Goal: Task Accomplishment & Management: Use online tool/utility

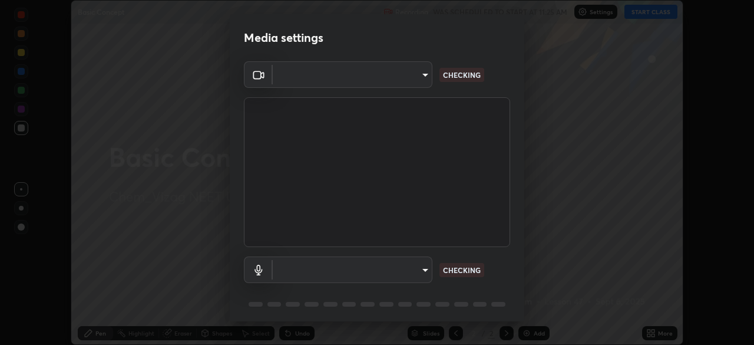
scroll to position [42, 0]
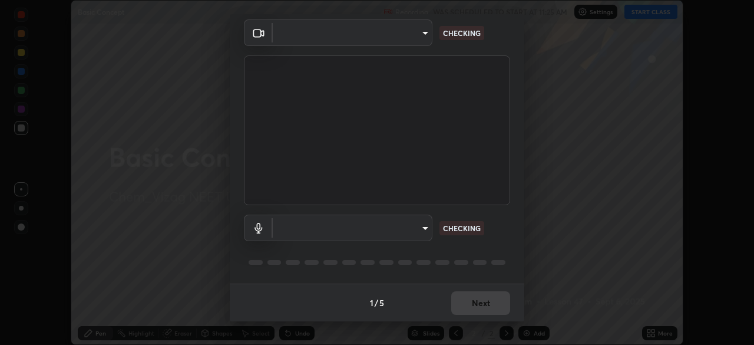
type input "da0c20431b424079349d444c11047d9f3d8fa2bd06c693e6a5e2fece50f7943c"
type input "b66cebb95c1e11d2a4921e936fa2f56bf0442747cf68a73d9fe71ba128f4f41d"
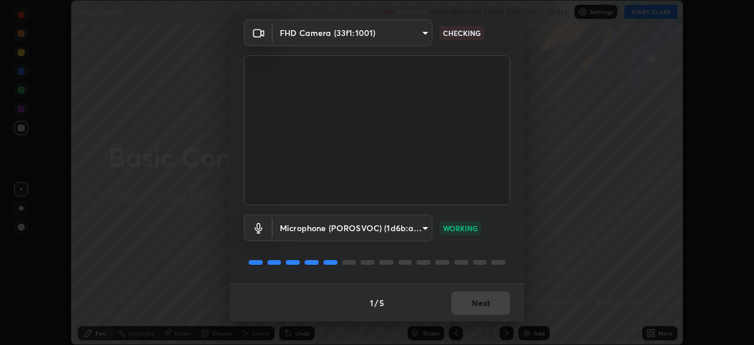
click at [486, 299] on div "1 / 5 Next" at bounding box center [377, 302] width 295 height 38
click at [485, 299] on button "Next" at bounding box center [480, 303] width 59 height 24
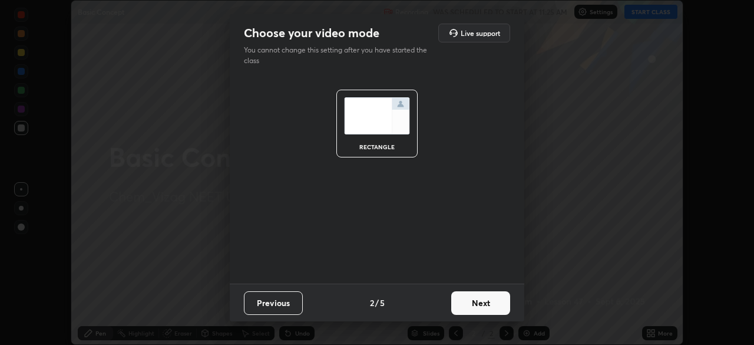
click at [486, 299] on button "Next" at bounding box center [480, 303] width 59 height 24
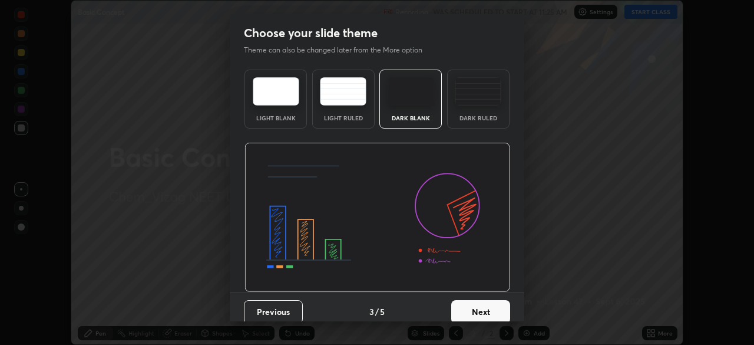
click at [486, 301] on button "Next" at bounding box center [480, 312] width 59 height 24
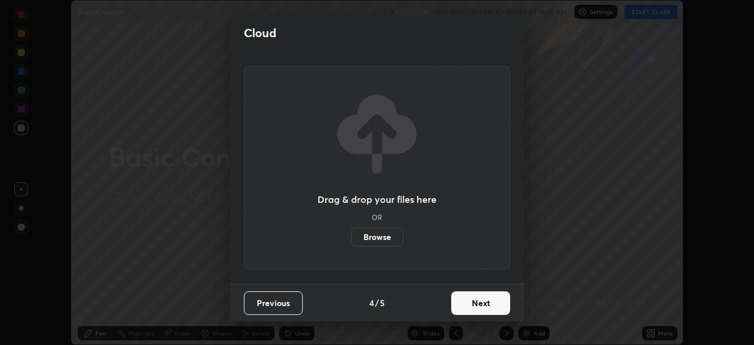
click at [487, 302] on button "Next" at bounding box center [480, 303] width 59 height 24
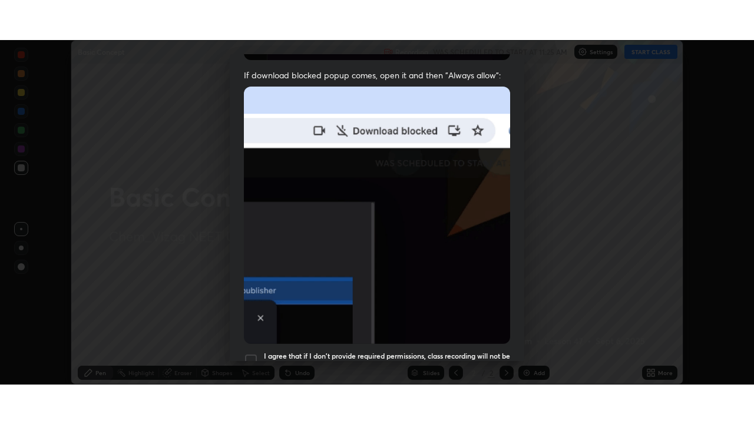
scroll to position [282, 0]
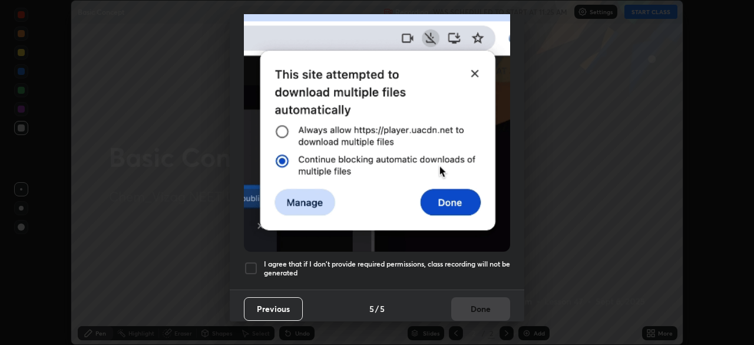
click at [252, 261] on div at bounding box center [251, 268] width 14 height 14
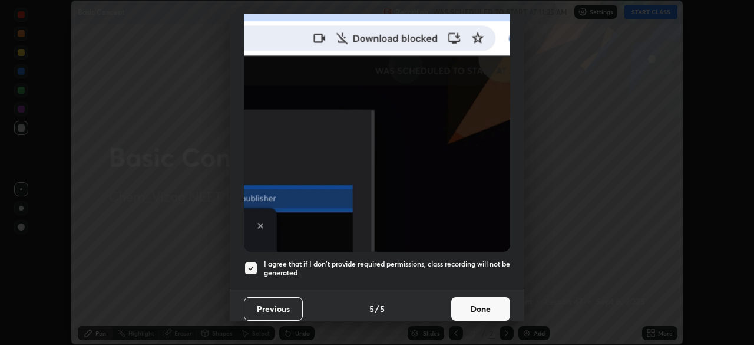
click at [490, 306] on button "Done" at bounding box center [480, 309] width 59 height 24
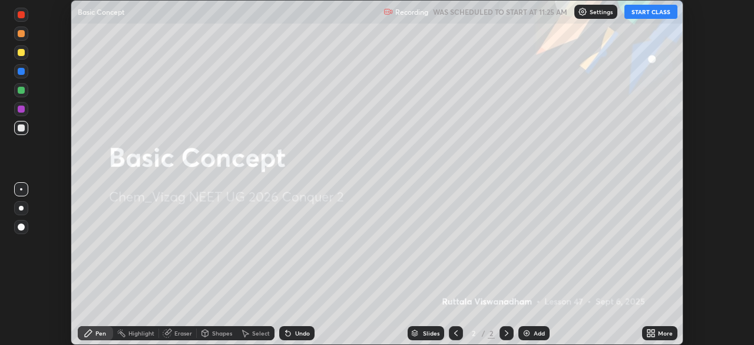
click at [658, 336] on div "More" at bounding box center [659, 333] width 35 height 14
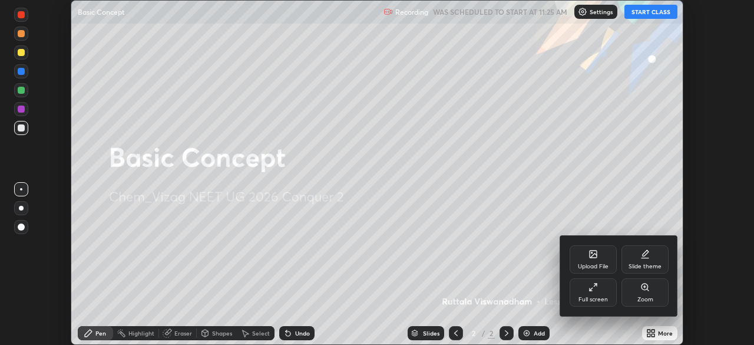
click at [599, 290] on div "Full screen" at bounding box center [593, 292] width 47 height 28
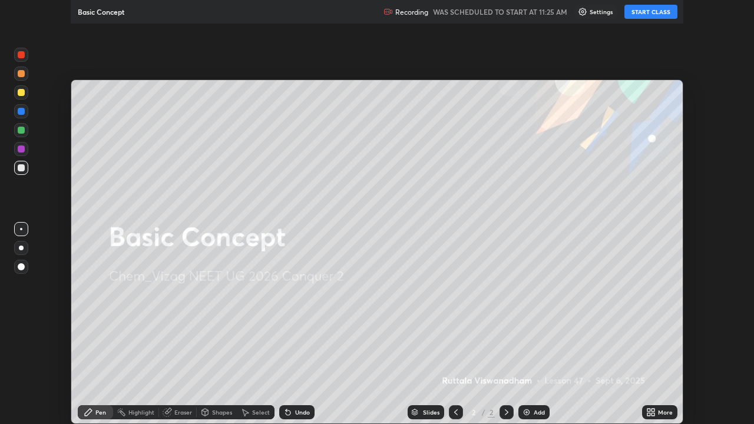
scroll to position [424, 754]
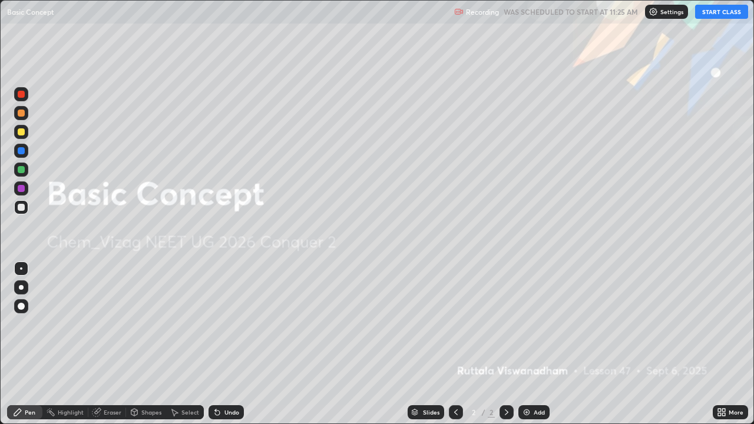
click at [725, 16] on button "START CLASS" at bounding box center [721, 12] width 53 height 14
click at [530, 344] on div "Add" at bounding box center [534, 412] width 31 height 14
